Goal: Complete application form

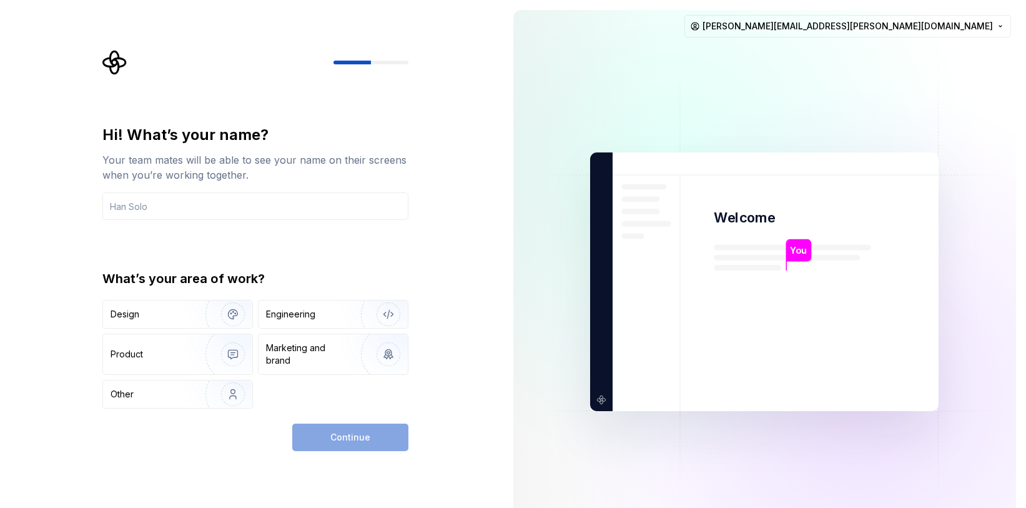
click at [389, 61] on div at bounding box center [370, 63] width 75 height 4
click at [380, 62] on div at bounding box center [370, 63] width 75 height 4
drag, startPoint x: 359, startPoint y: 64, endPoint x: 455, endPoint y: 64, distance: 95.5
click at [454, 64] on div "Hi! What’s your name? Your team mates will be able to see your name on their sc…" at bounding box center [251, 281] width 503 height 563
click at [182, 353] on div "Product" at bounding box center [152, 354] width 82 height 12
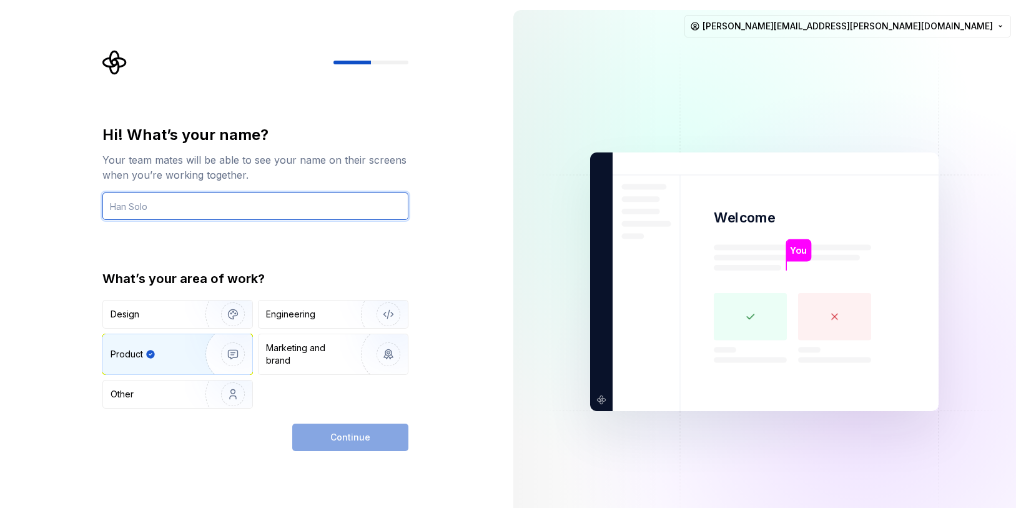
click at [177, 207] on input "text" at bounding box center [255, 205] width 306 height 27
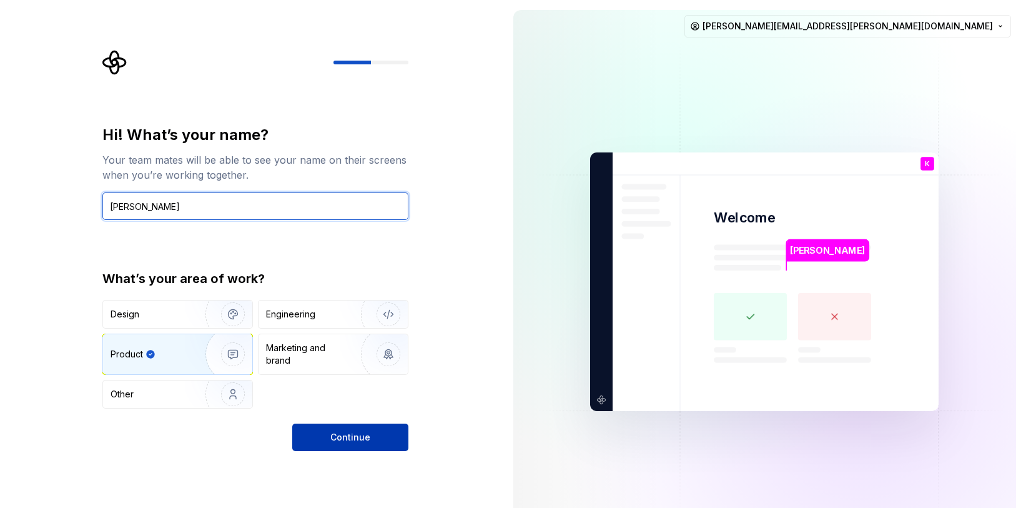
type input "Ken"
click at [347, 443] on button "Continue" at bounding box center [350, 436] width 116 height 27
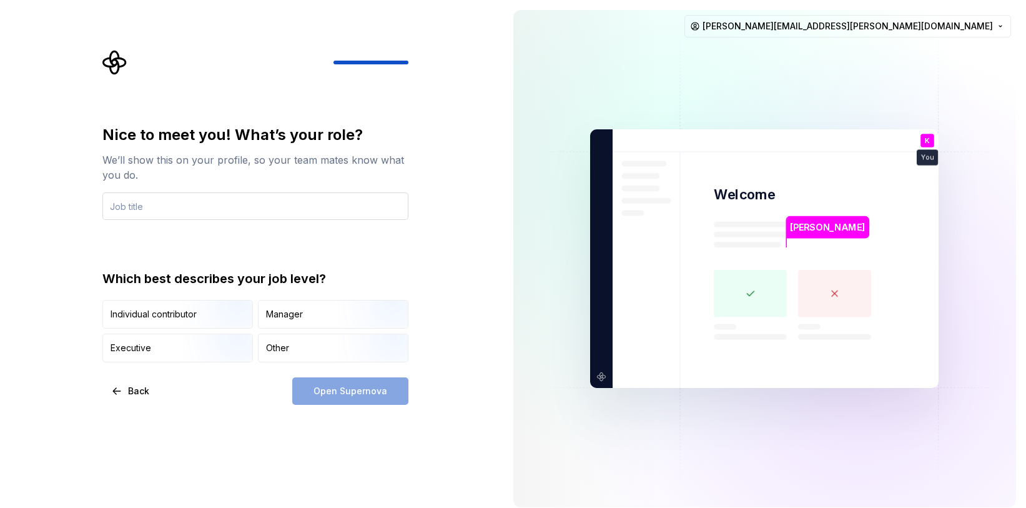
click at [222, 211] on input "text" at bounding box center [255, 205] width 306 height 27
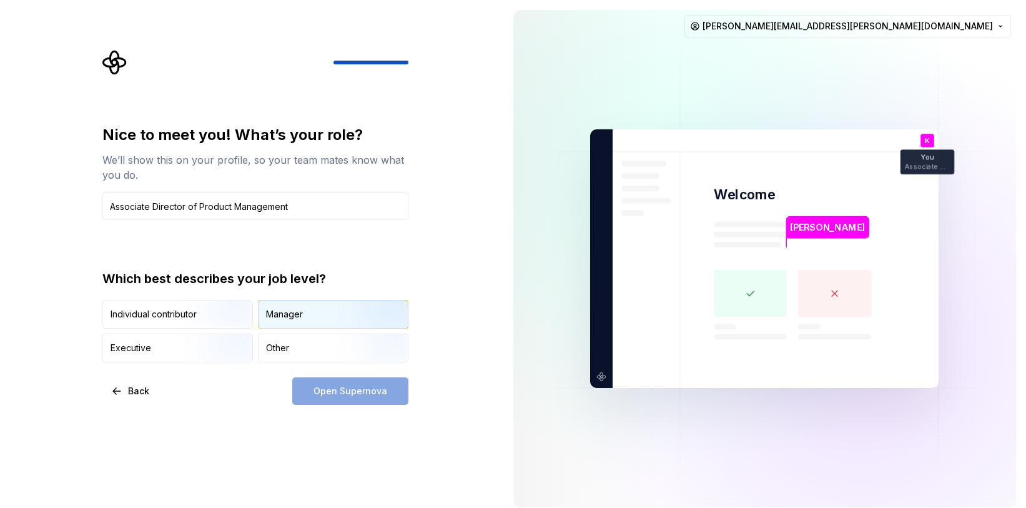
type input "Associate Director of Product Management"
click at [317, 317] on div "Manager" at bounding box center [333, 313] width 149 height 27
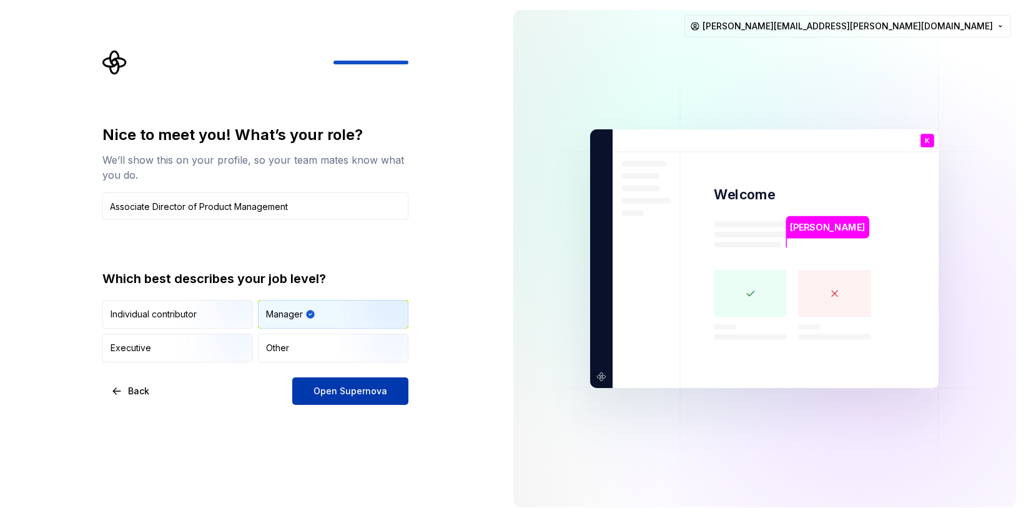
click at [356, 392] on span "Open Supernova" at bounding box center [350, 391] width 74 height 12
